Goal: Feedback & Contribution: Contribute content

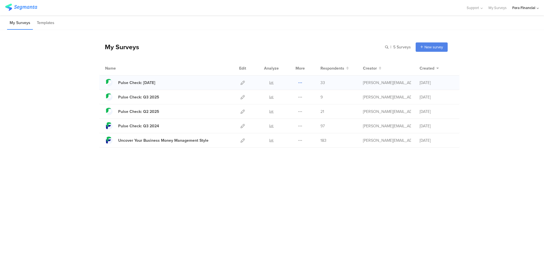
click at [302, 82] on icon at bounding box center [300, 83] width 4 height 4
click at [292, 99] on button "Duplicate" at bounding box center [288, 97] width 31 height 10
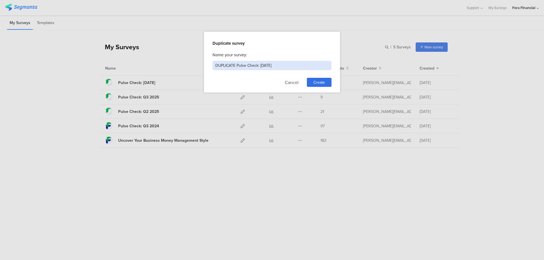
click at [259, 64] on input "DUPLICATE Pulse Check: 7/31/2025" at bounding box center [271, 65] width 119 height 9
drag, startPoint x: 238, startPoint y: 67, endPoint x: 192, endPoint y: 60, distance: 46.3
click at [190, 61] on div "Duplicate survey Name your survey: DUPLICATE Pulse Check: 7/31/2025 Cancel Crea…" at bounding box center [272, 130] width 544 height 260
drag, startPoint x: 239, startPoint y: 64, endPoint x: 288, endPoint y: 66, distance: 49.3
click at [288, 66] on input "Pulse Check: 7/31/2025" at bounding box center [271, 65] width 119 height 9
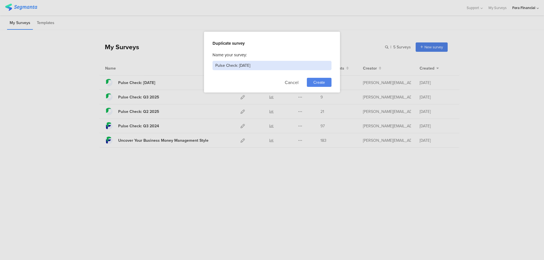
type input "Pulse Check: [DATE]"
click at [316, 81] on span "Create" at bounding box center [319, 83] width 12 height 6
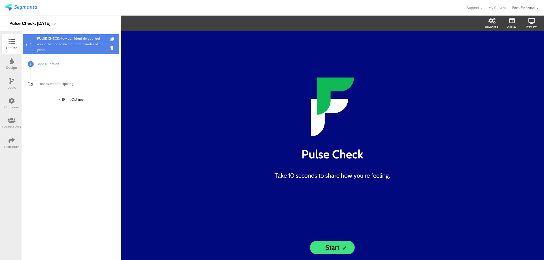
click at [66, 42] on div "PULSE CHECK:How confident do you feel about the economy for the remainder of th…" at bounding box center [71, 44] width 68 height 17
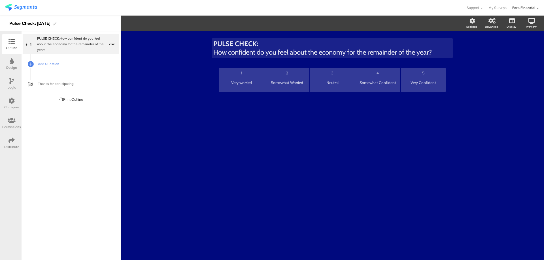
click at [310, 53] on p "How confident do you feel about the economy for the remainder of the year?" at bounding box center [332, 52] width 238 height 8
click at [310, 53] on div "PULSE CHECK: How confident do you feel about the economy for the remainder of t…" at bounding box center [332, 48] width 241 height 20
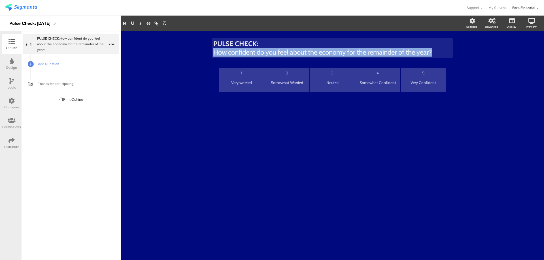
click at [310, 53] on p "How confident do you feel about the economy for the remainder of the year?" at bounding box center [332, 52] width 238 height 8
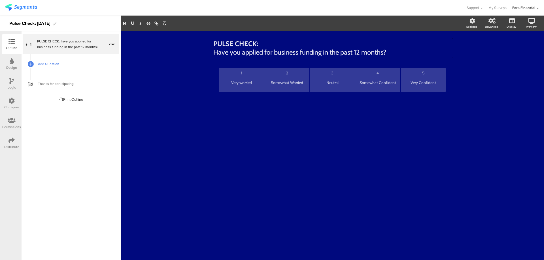
click at [54, 67] on link "Add Question" at bounding box center [71, 64] width 96 height 20
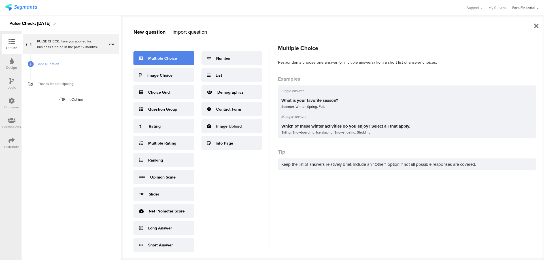
click at [167, 62] on div "Multiple Choice" at bounding box center [163, 58] width 61 height 14
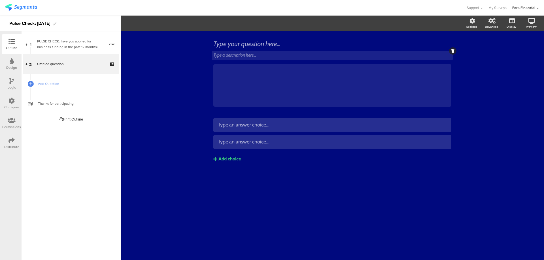
click at [252, 54] on div "Type a description here..." at bounding box center [332, 55] width 241 height 9
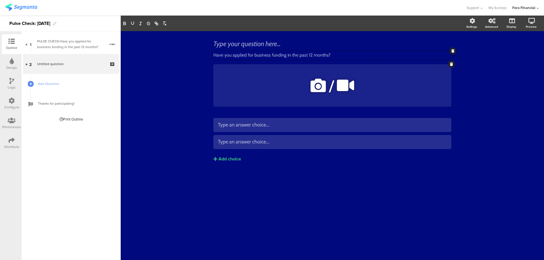
click at [249, 79] on div "/" at bounding box center [332, 85] width 238 height 42
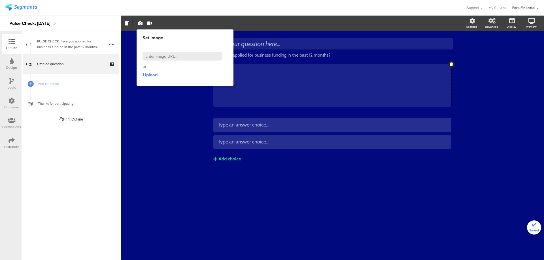
click at [243, 44] on div "Type your question here..." at bounding box center [332, 44] width 238 height 8
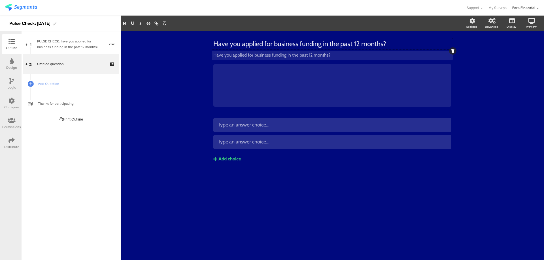
click at [266, 53] on div "Have you applied for business funding in the past 12 months? Have you applied f…" at bounding box center [332, 55] width 241 height 9
click at [266, 53] on p "Have you applied for business funding in the past 12 months?" at bounding box center [332, 54] width 238 height 5
click at [452, 51] on icon at bounding box center [452, 50] width 3 height 3
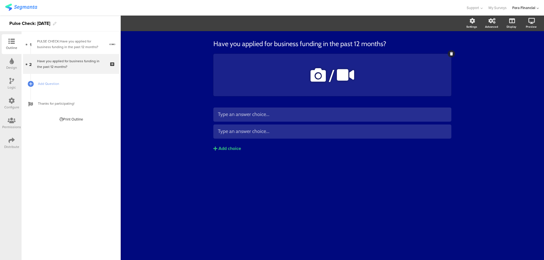
click at [454, 53] on div at bounding box center [450, 53] width 7 height 7
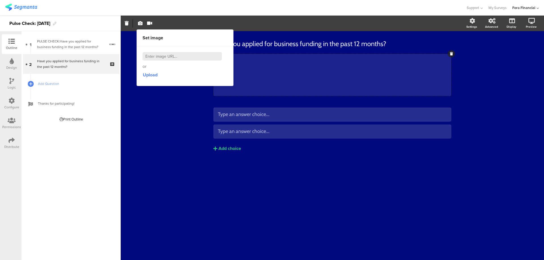
click at [168, 111] on div "Have you applied for business funding in the past 12 months? Have you applied f…" at bounding box center [332, 145] width 423 height 229
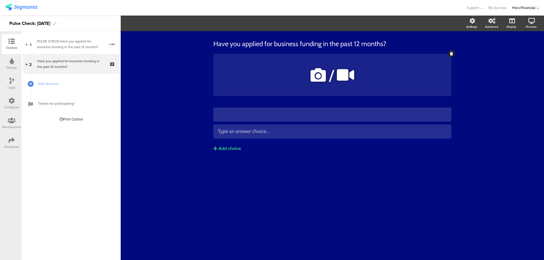
click at [438, 64] on div "/" at bounding box center [332, 75] width 238 height 42
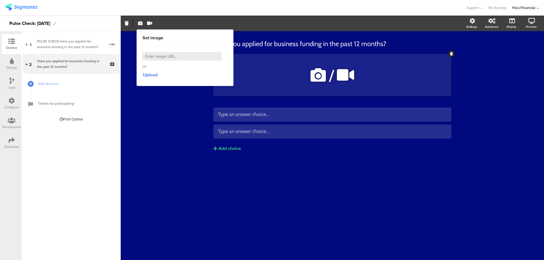
click at [452, 52] on icon at bounding box center [451, 53] width 3 height 3
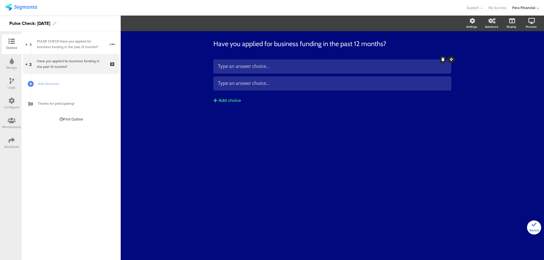
click at [294, 69] on div "Type an answer choice..." at bounding box center [332, 66] width 229 height 7
click at [500, 61] on div "Have you applied for business funding in the past 12 months? Have you applied f…" at bounding box center [332, 145] width 423 height 229
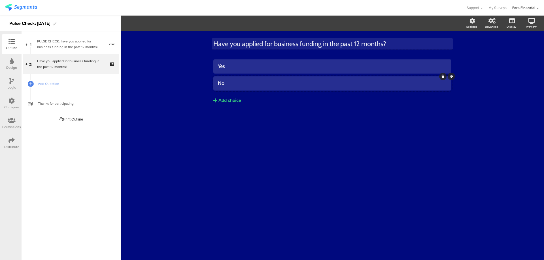
click at [216, 42] on p "Have you applied for business funding in the past 12 months?" at bounding box center [332, 44] width 238 height 8
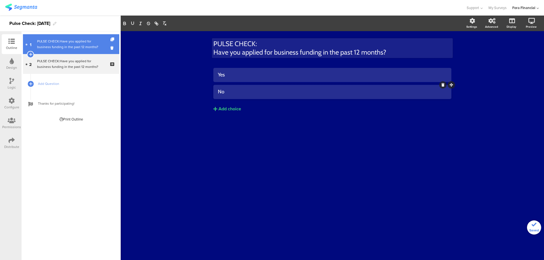
click at [69, 52] on link "1 PULSE CHECK:Have you applied for business funding in the past 12 months?" at bounding box center [71, 44] width 96 height 20
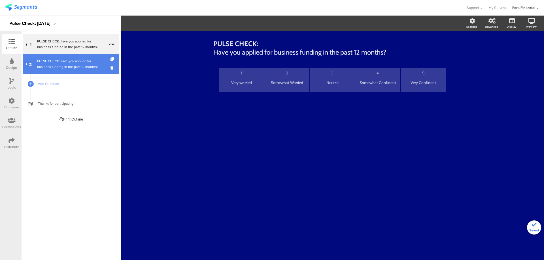
click at [78, 65] on div "PULSE CHECK:Have you applied for business funding in the past 12 months?" at bounding box center [71, 63] width 68 height 11
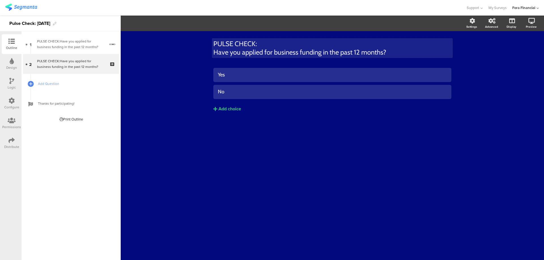
click at [243, 42] on p "PULSE CHECK:" at bounding box center [332, 44] width 238 height 8
click at [243, 42] on div "PULSE CHECK: Have you applied for business funding in the past 12 months? PULSE…" at bounding box center [332, 48] width 241 height 20
click at [243, 42] on p "PULSE CHECK:" at bounding box center [332, 44] width 238 height 8
click at [212, 50] on div "PULSE CHECK: Have you applied for business funding in the past 12 months? PULSE…" at bounding box center [332, 48] width 241 height 20
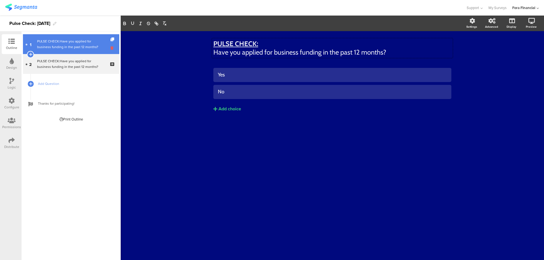
click at [112, 47] on icon at bounding box center [112, 47] width 5 height 5
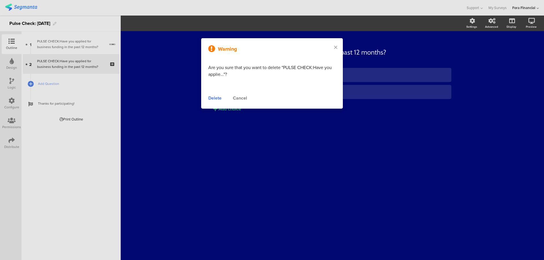
click at [212, 97] on div "Delete" at bounding box center [214, 98] width 13 height 7
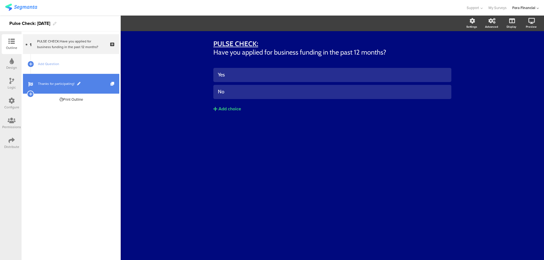
click at [59, 85] on span "Thanks for participating!" at bounding box center [74, 84] width 73 height 6
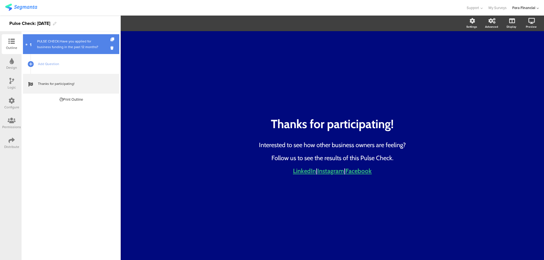
click at [63, 46] on div "PULSE CHECK:Have you applied for business funding in the past 12 months?" at bounding box center [71, 44] width 68 height 11
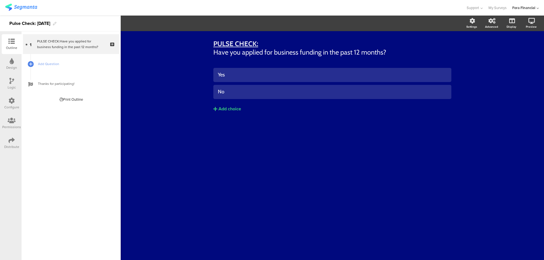
click at [9, 139] on icon at bounding box center [11, 140] width 6 height 6
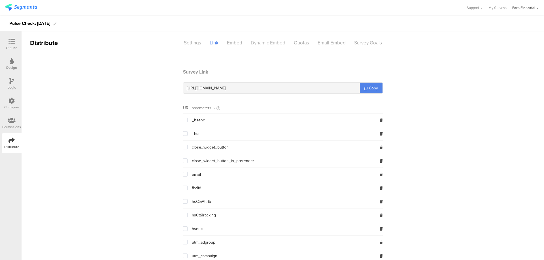
click at [255, 43] on div "Dynamic Embed" at bounding box center [267, 43] width 43 height 10
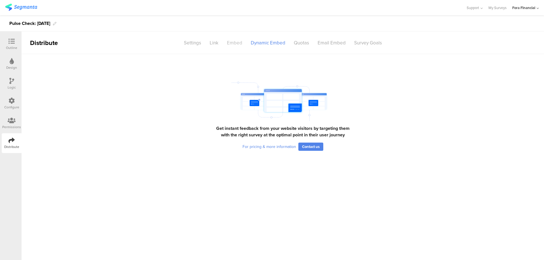
click at [239, 42] on div "Embed" at bounding box center [235, 43] width 24 height 10
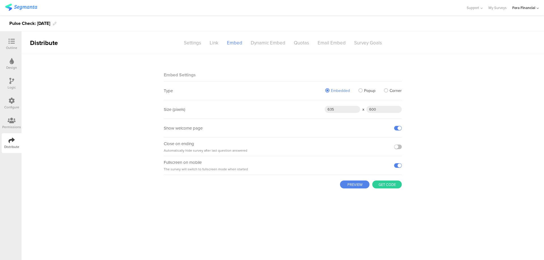
click at [385, 89] on span at bounding box center [386, 90] width 4 height 4
click at [0, 0] on input "Corner" at bounding box center [0, 0] width 0 height 0
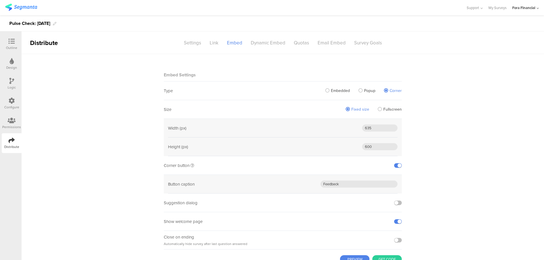
scroll to position [21, 0]
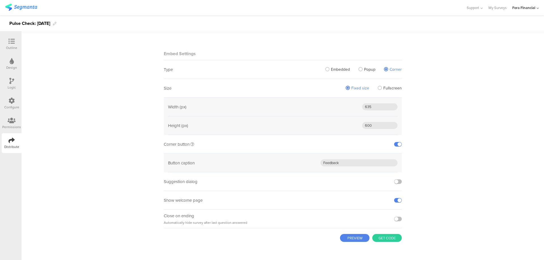
click at [348, 235] on button "PREVIEW" at bounding box center [354, 238] width 29 height 8
drag, startPoint x: 364, startPoint y: 126, endPoint x: 359, endPoint y: 126, distance: 4.5
click at [362, 126] on sg-field-input "600" at bounding box center [379, 125] width 35 height 7
type input "300"
click at [357, 238] on button "PREVIEW" at bounding box center [354, 238] width 29 height 8
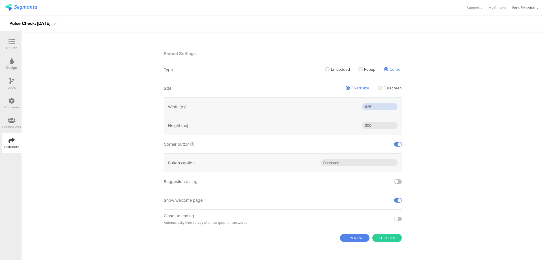
drag, startPoint x: 365, startPoint y: 108, endPoint x: 362, endPoint y: 107, distance: 3.0
click at [362, 107] on input "635" at bounding box center [379, 106] width 35 height 7
type input "335"
click at [360, 242] on button "PREVIEW" at bounding box center [354, 238] width 29 height 8
drag, startPoint x: 364, startPoint y: 126, endPoint x: 360, endPoint y: 126, distance: 4.3
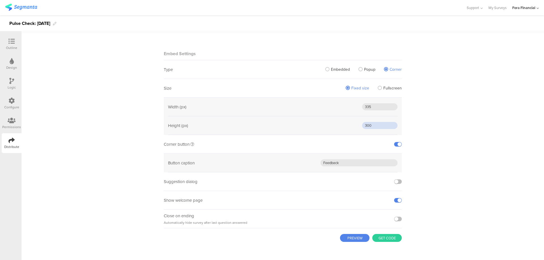
click at [362, 126] on sg-field-input "300" at bounding box center [379, 125] width 35 height 7
type input "400"
click at [354, 238] on button "PREVIEW" at bounding box center [354, 238] width 29 height 8
click at [15, 65] on div "Design" at bounding box center [12, 64] width 20 height 20
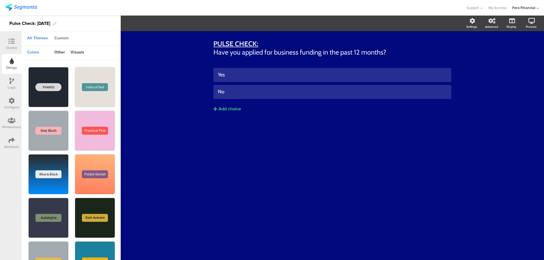
click at [67, 39] on div "Custom" at bounding box center [62, 39] width 20 height 10
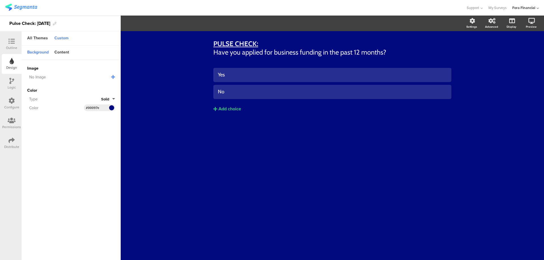
click at [113, 76] on icon at bounding box center [113, 77] width 4 height 5
click at [40, 36] on div "All Themes" at bounding box center [37, 39] width 26 height 10
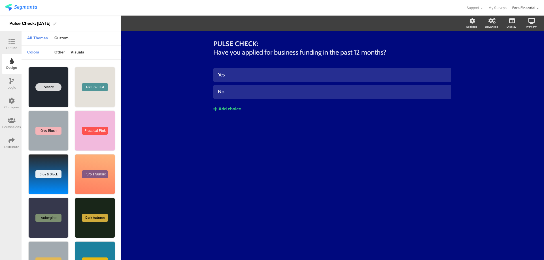
click at [13, 59] on icon at bounding box center [12, 61] width 4 height 6
click at [34, 38] on div "All Themes" at bounding box center [37, 39] width 26 height 10
click at [15, 43] on div at bounding box center [11, 41] width 11 height 7
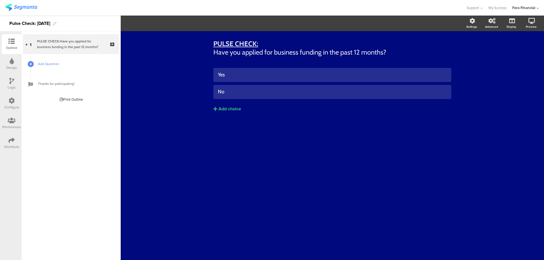
click at [52, 62] on span "Add Question" at bounding box center [74, 64] width 73 height 6
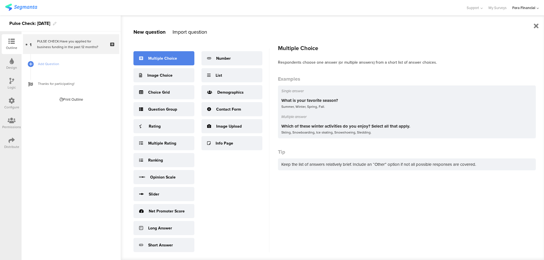
click at [160, 57] on div "Multiple Choice" at bounding box center [162, 59] width 29 height 6
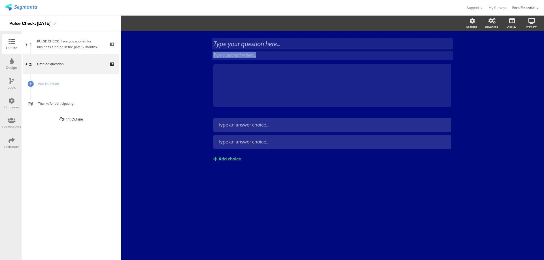
drag, startPoint x: 237, startPoint y: 69, endPoint x: 248, endPoint y: 46, distance: 24.6
click at [247, 47] on div "Type your question here... Type a description here... /" at bounding box center [332, 73] width 238 height 78
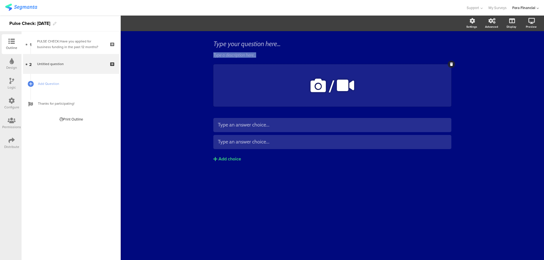
click at [223, 73] on div "/" at bounding box center [332, 85] width 238 height 42
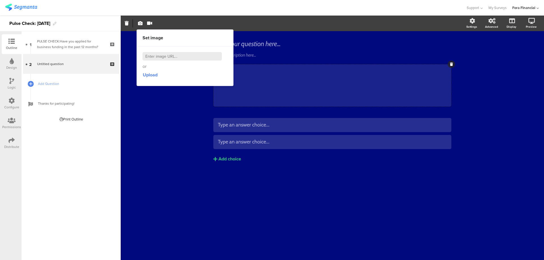
click at [513, 64] on div "Type your question here... Type a description here... / Type an answer choice..." at bounding box center [332, 145] width 423 height 229
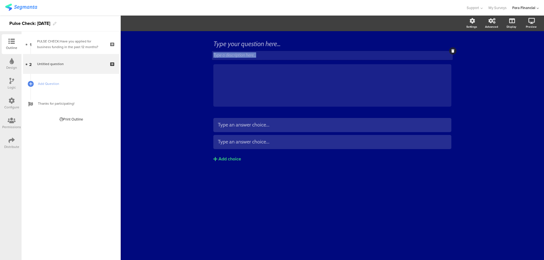
drag, startPoint x: 237, startPoint y: 78, endPoint x: 284, endPoint y: 57, distance: 51.7
click at [284, 57] on div "Type your question here... Type a description here... /" at bounding box center [332, 73] width 238 height 78
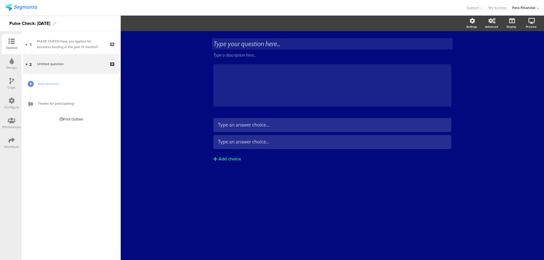
click at [333, 43] on div "Type your question here..." at bounding box center [332, 43] width 241 height 11
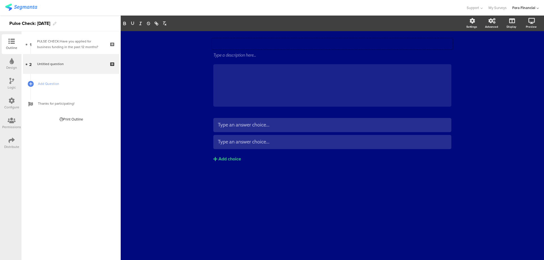
click at [202, 42] on div "Type your question here... Type a description here... / Type an answer choice..." at bounding box center [332, 145] width 423 height 229
drag, startPoint x: 231, startPoint y: 49, endPoint x: 222, endPoint y: 85, distance: 37.3
click at [231, 83] on div "Type your question here... Type a description here... /" at bounding box center [332, 73] width 238 height 78
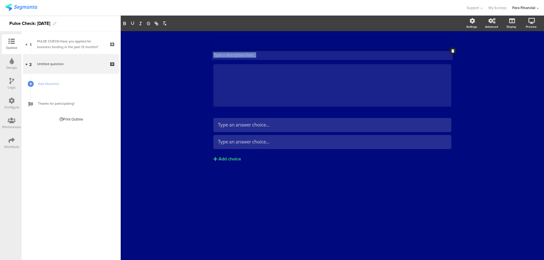
drag, startPoint x: 298, startPoint y: 86, endPoint x: 300, endPoint y: 53, distance: 33.2
click at [300, 53] on div "Type your question here... Type a description here... /" at bounding box center [332, 73] width 238 height 78
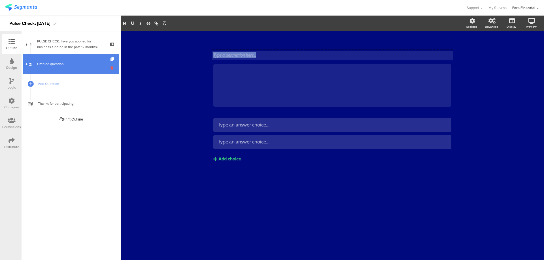
click at [112, 67] on icon at bounding box center [112, 67] width 5 height 5
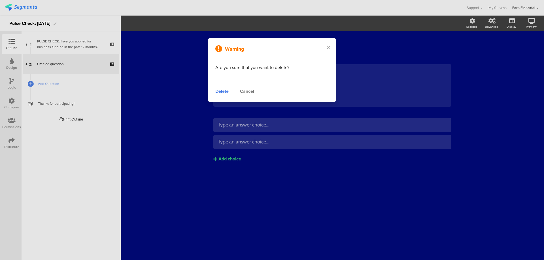
drag, startPoint x: 225, startPoint y: 93, endPoint x: 187, endPoint y: 86, distance: 38.1
click at [225, 93] on div "Delete" at bounding box center [221, 91] width 13 height 7
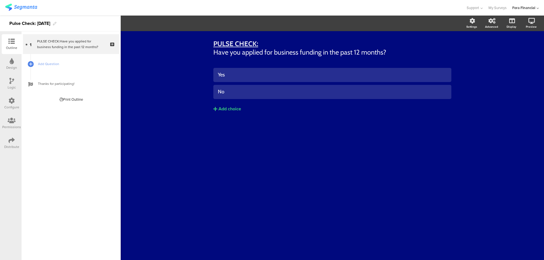
click at [5, 143] on div "Distribute" at bounding box center [12, 143] width 20 height 20
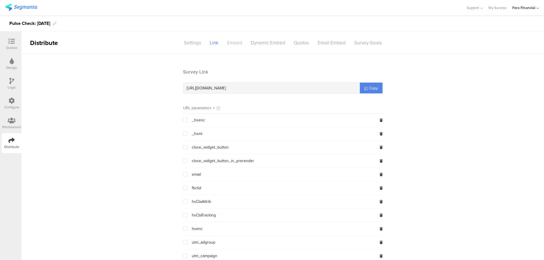
click at [238, 43] on div "Embed" at bounding box center [235, 43] width 24 height 10
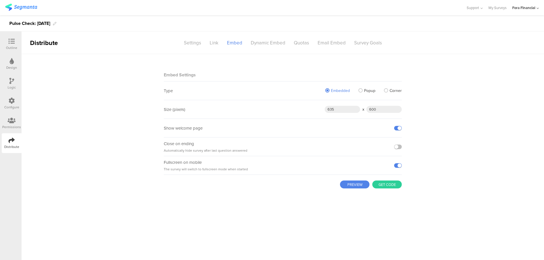
click at [396, 91] on span "Corner" at bounding box center [395, 91] width 12 height 6
click at [0, 0] on input "Corner" at bounding box center [0, 0] width 0 height 0
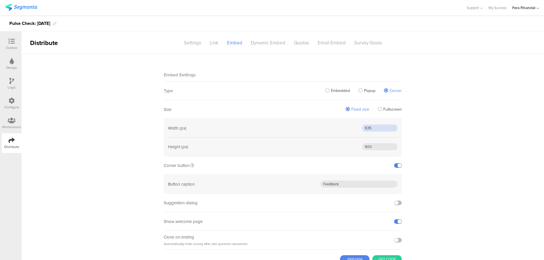
drag, startPoint x: 364, startPoint y: 129, endPoint x: 359, endPoint y: 129, distance: 5.7
click at [359, 129] on div "Width (px) 635" at bounding box center [282, 128] width 229 height 19
type input "435"
click at [362, 148] on input "600" at bounding box center [379, 146] width 35 height 7
click at [364, 148] on input "300" at bounding box center [379, 146] width 35 height 7
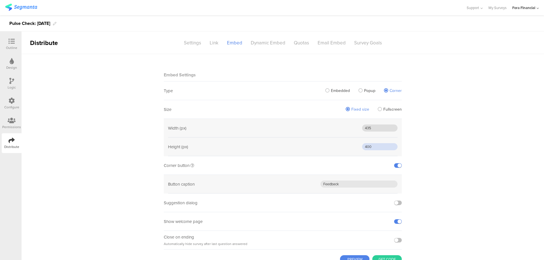
type input "400"
click at [365, 129] on input "435" at bounding box center [379, 128] width 35 height 7
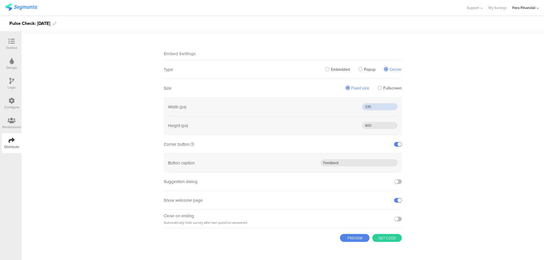
type input "335"
click at [351, 237] on button "PREVIEW" at bounding box center [354, 238] width 29 height 8
click at [380, 239] on button "Get code" at bounding box center [386, 238] width 29 height 8
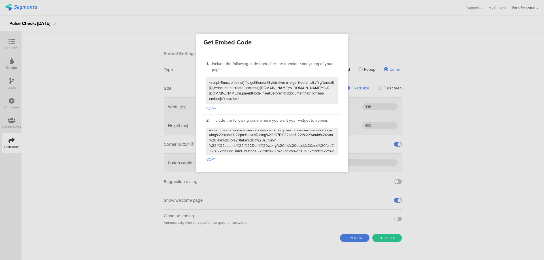
scroll to position [76, 0]
drag, startPoint x: 209, startPoint y: 129, endPoint x: 420, endPoint y: 170, distance: 215.0
click at [418, 174] on div "Get Embed Code 1. Include the following code right after the opening <body> tag…" at bounding box center [272, 130] width 544 height 260
